Goal: Task Accomplishment & Management: Use online tool/utility

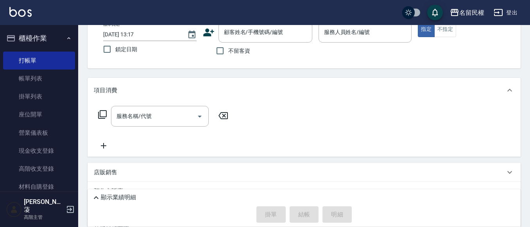
scroll to position [37, 0]
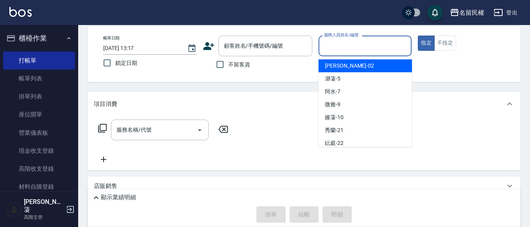
click at [360, 42] on input "服務人員姓名/編號" at bounding box center [365, 46] width 86 height 14
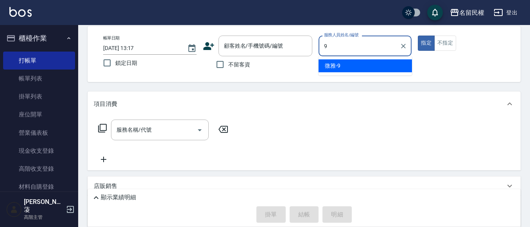
type input "微雅-9"
type button "true"
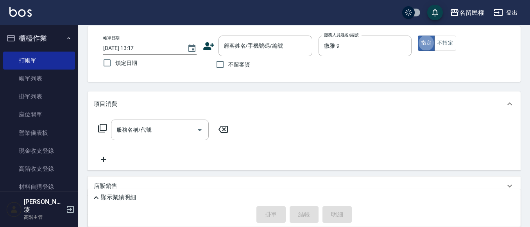
click at [235, 62] on span "不留客資" at bounding box center [239, 65] width 22 height 8
click at [228, 62] on input "不留客資" at bounding box center [220, 64] width 16 height 16
checkbox input "true"
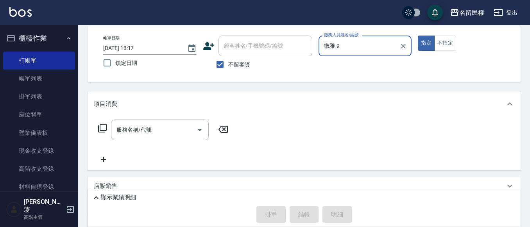
click at [438, 46] on button "不指定" at bounding box center [445, 43] width 22 height 15
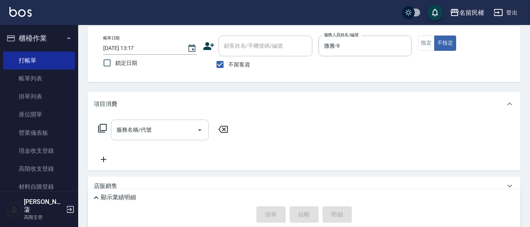
click at [169, 126] on input "服務名稱/代號" at bounding box center [154, 130] width 79 height 14
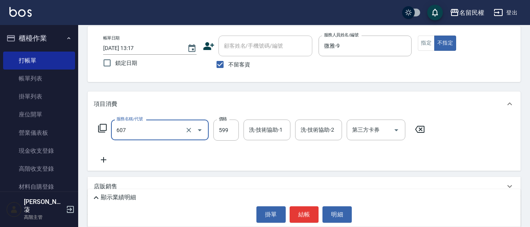
type input "[PERSON_NAME]頭皮冰鎮舒活洗髮(607)"
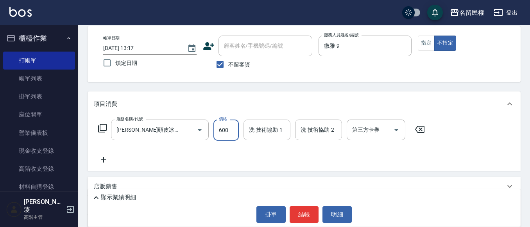
type input "600"
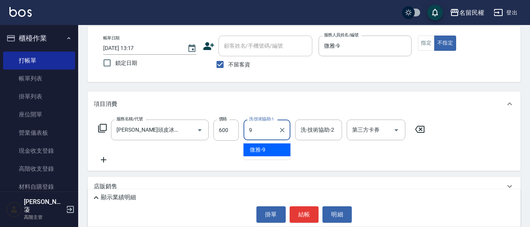
type input "微雅-9"
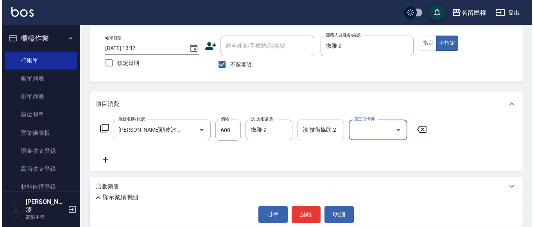
scroll to position [0, 0]
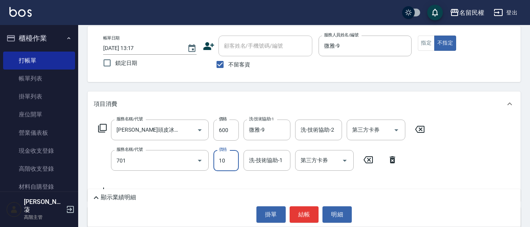
type input "潤絲(701)"
type input "30"
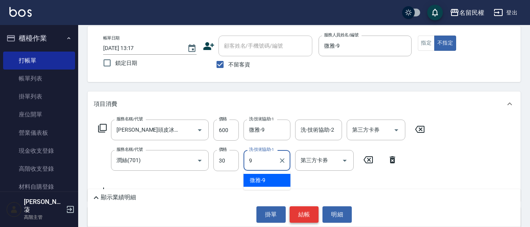
type input "微雅-9"
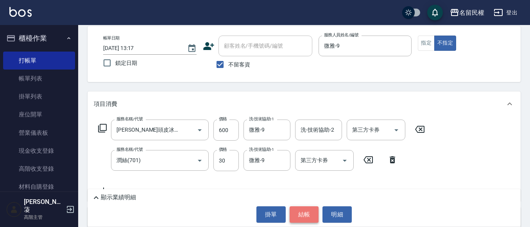
click at [305, 218] on button "結帳" at bounding box center [304, 214] width 29 height 16
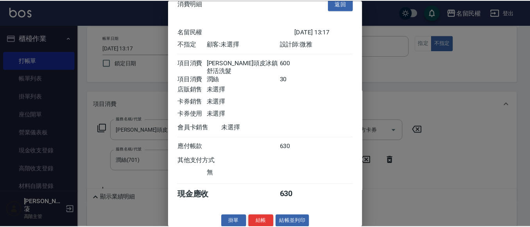
scroll to position [20, 0]
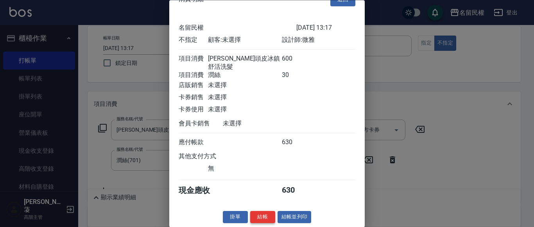
click at [268, 219] on button "結帳" at bounding box center [262, 218] width 25 height 12
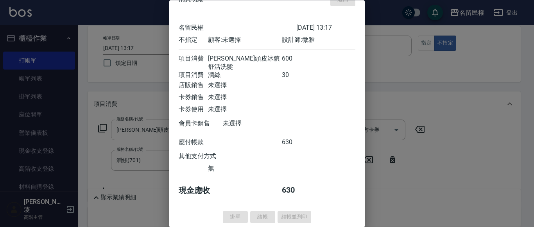
type input "[DATE] 14:39"
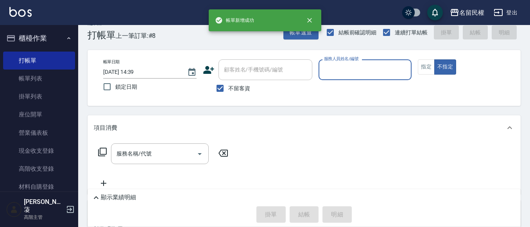
scroll to position [0, 0]
